Goal: Information Seeking & Learning: Learn about a topic

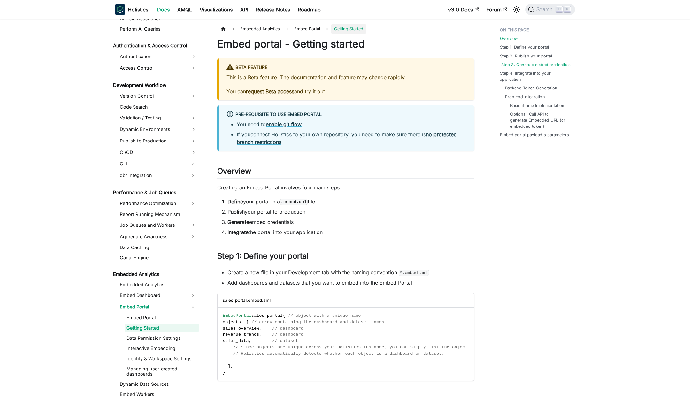
scroll to position [407, 0]
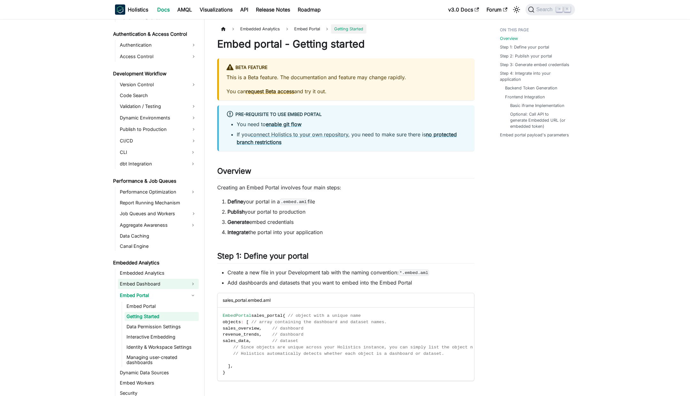
click at [160, 280] on link "Embed Dashboard" at bounding box center [152, 284] width 69 height 10
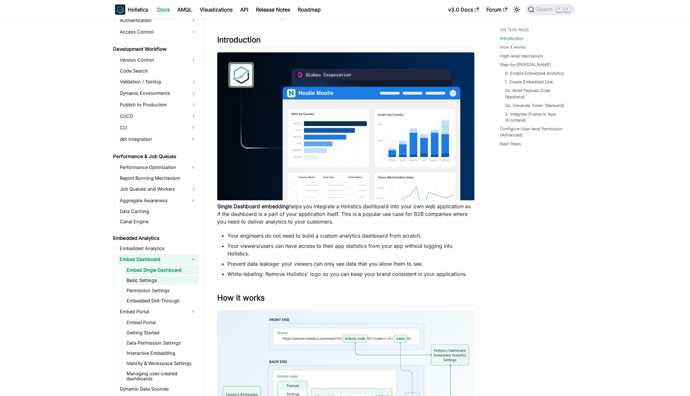
scroll to position [433, 0]
click at [168, 298] on link "Embedded Drill-Through" at bounding box center [162, 300] width 74 height 9
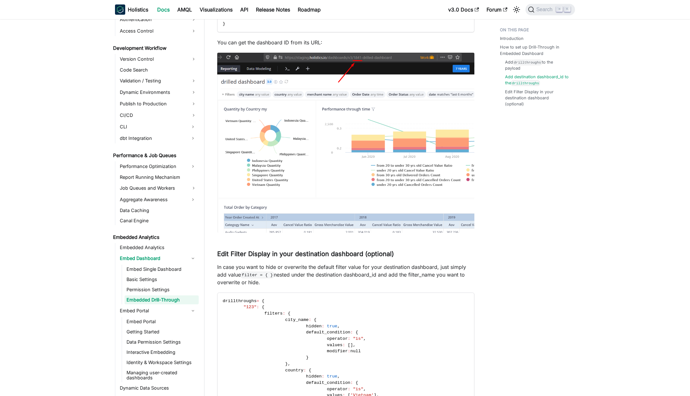
scroll to position [710, 0]
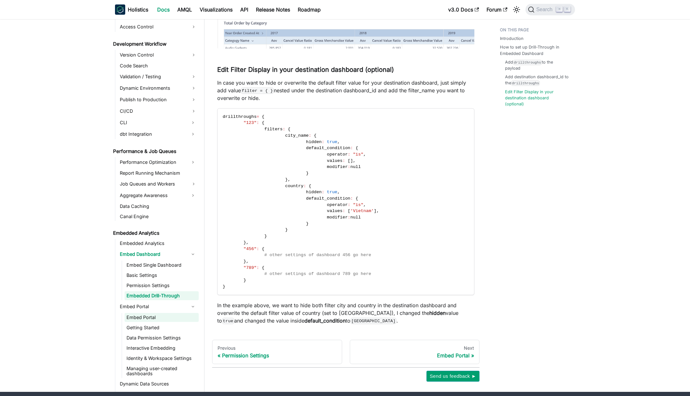
click at [152, 314] on link "Embed Portal" at bounding box center [162, 317] width 74 height 9
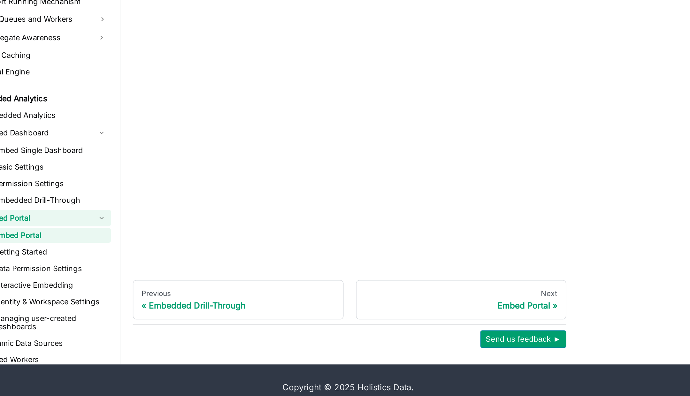
scroll to position [298, 0]
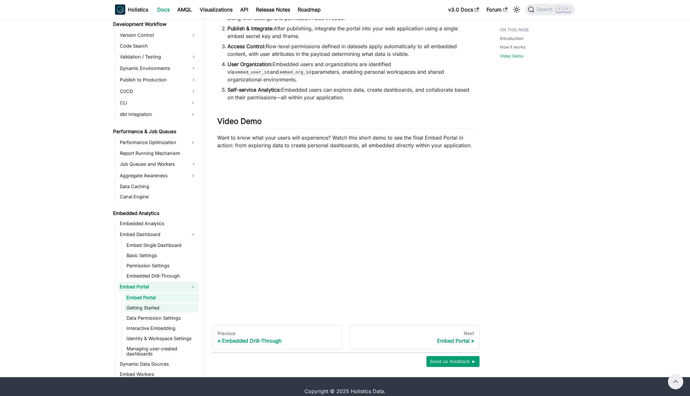
click at [157, 304] on link "Getting Started" at bounding box center [162, 308] width 74 height 9
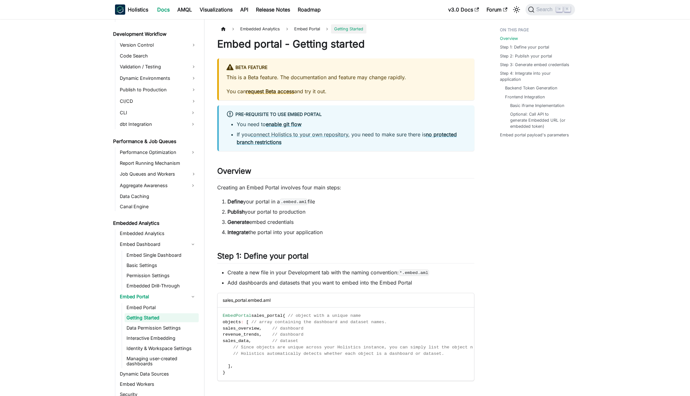
scroll to position [448, 0]
click at [165, 330] on link "Data Permission Settings" at bounding box center [162, 326] width 74 height 9
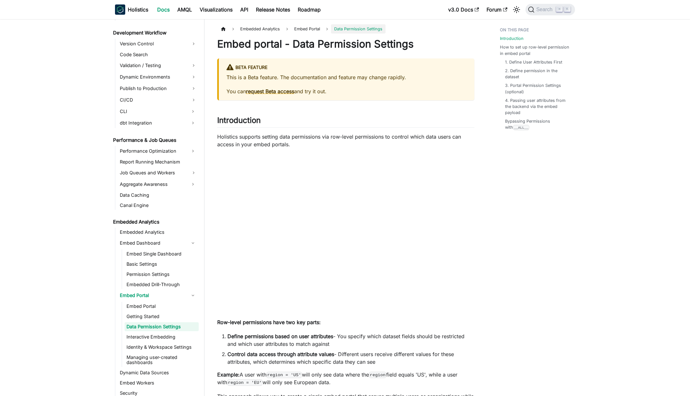
scroll to position [459, 0]
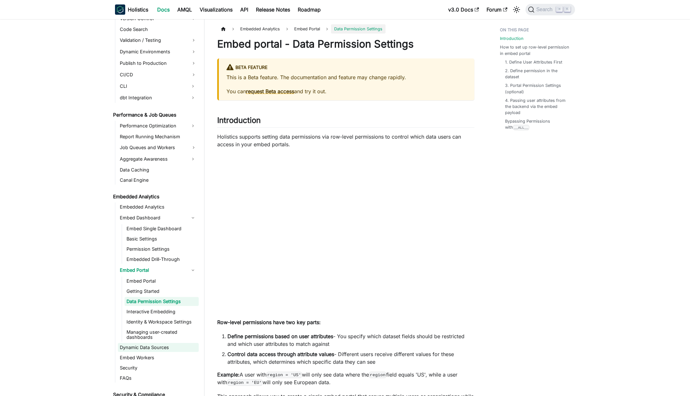
click at [162, 349] on link "Dynamic Data Sources" at bounding box center [158, 347] width 81 height 9
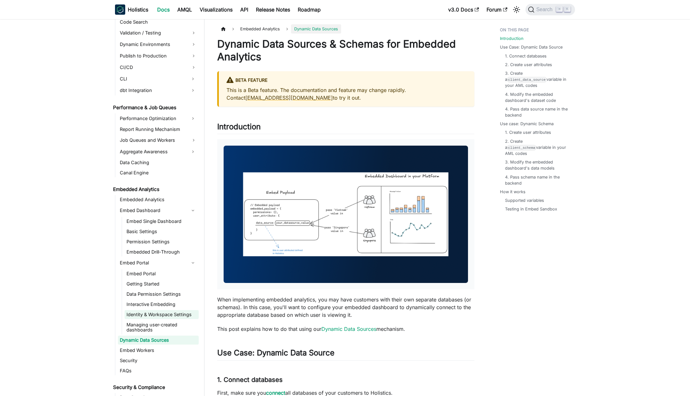
scroll to position [480, 0]
click at [152, 202] on link "Embedded Analytics" at bounding box center [158, 200] width 81 height 9
